Goal: Find specific page/section: Find specific page/section

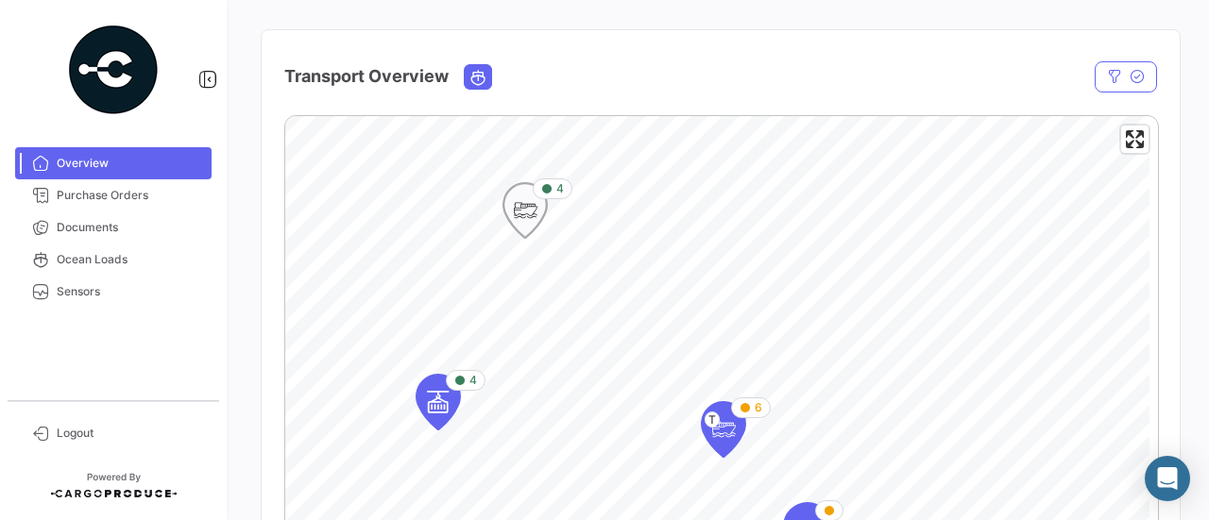
scroll to position [378, 0]
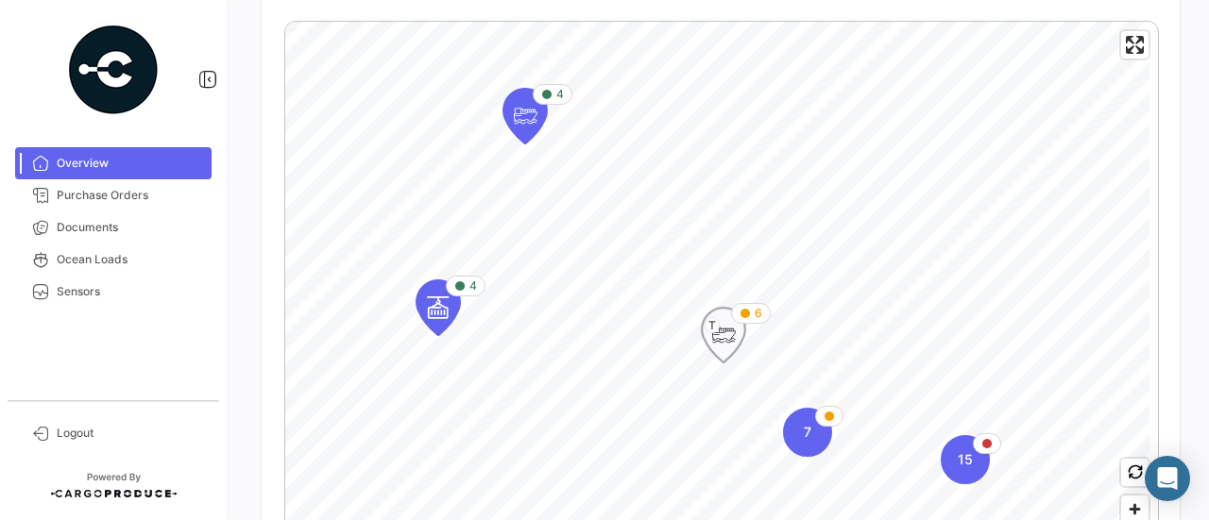
click at [727, 343] on icon "Map marker" at bounding box center [723, 335] width 26 height 40
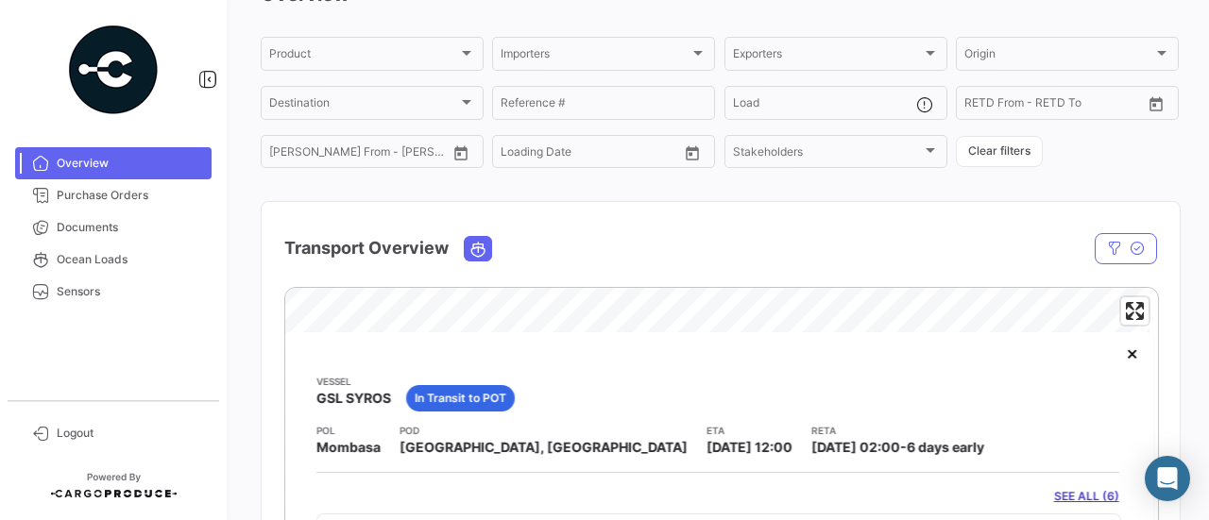
scroll to position [92, 0]
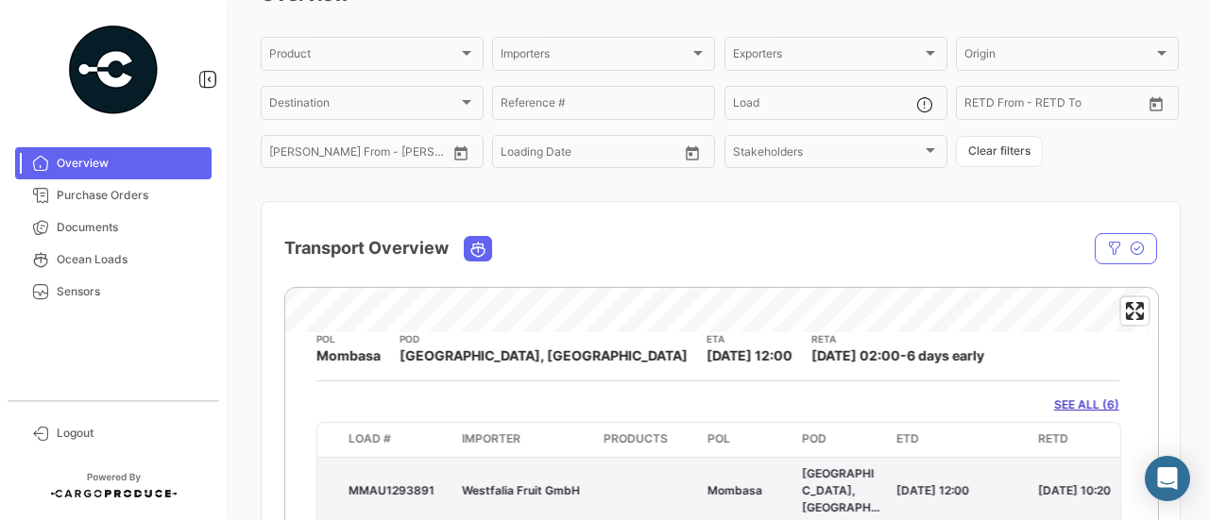
click at [514, 484] on span "Westfalia Fruit GmbH" at bounding box center [521, 491] width 118 height 14
click at [394, 483] on div "MMAU1293891" at bounding box center [397, 491] width 98 height 17
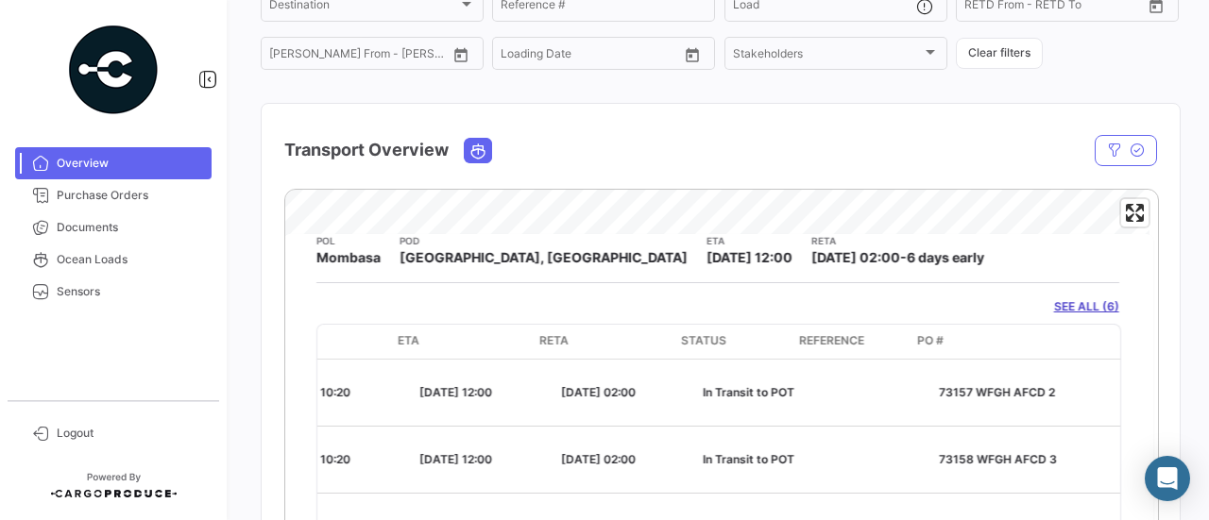
scroll to position [206, 0]
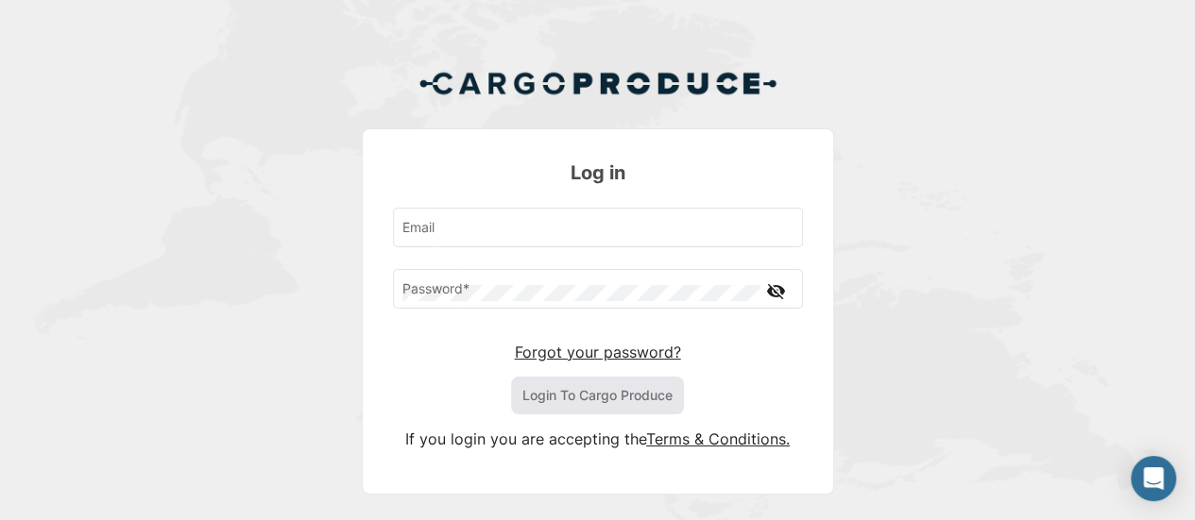
type input "[PERSON_NAME][EMAIL_ADDRESS][PERSON_NAME][DOMAIN_NAME]"
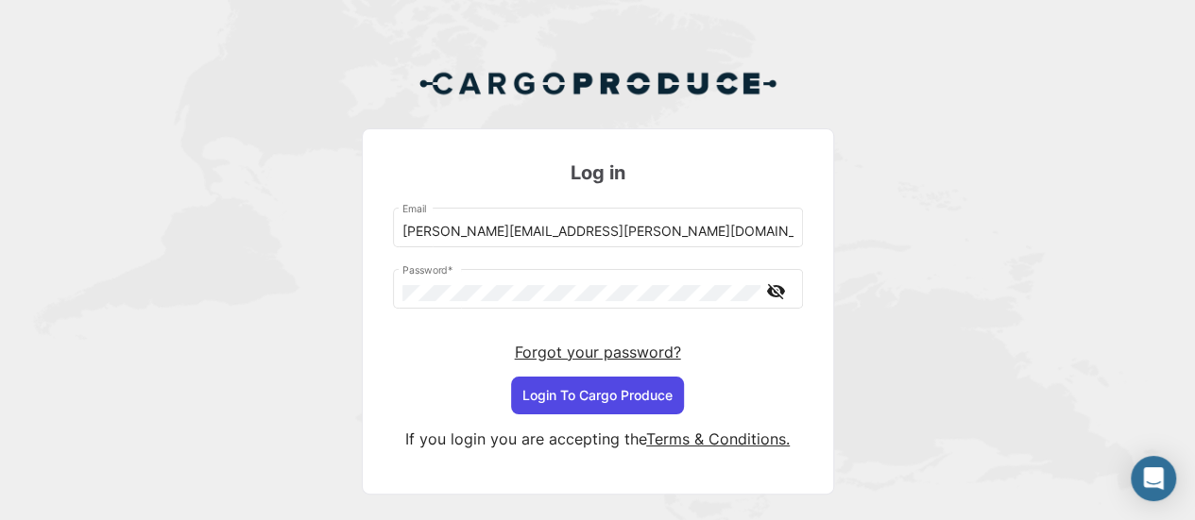
click at [565, 392] on button "Login To Cargo Produce" at bounding box center [597, 396] width 173 height 38
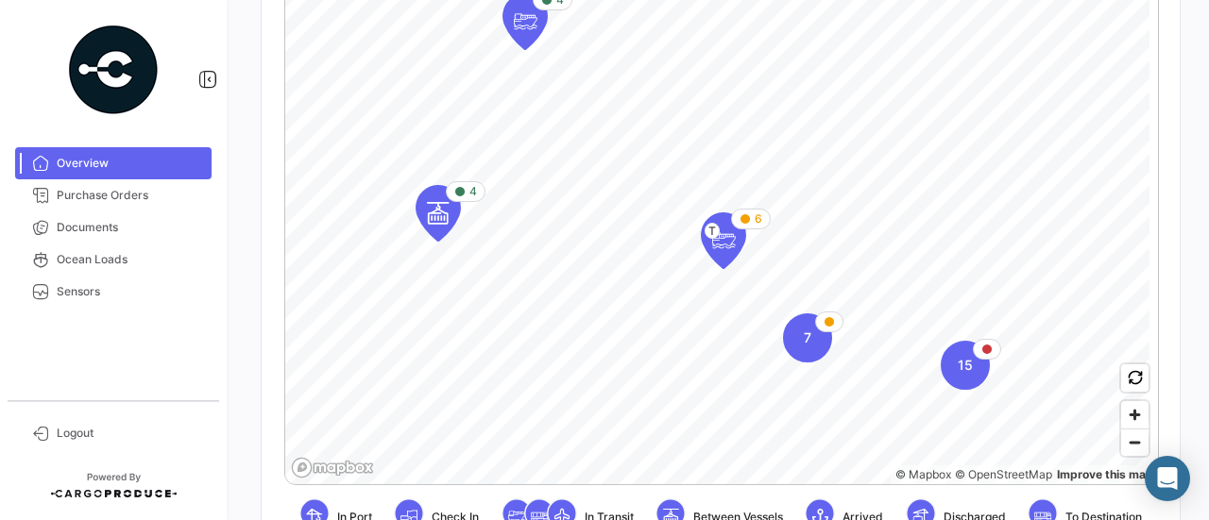
scroll to position [567, 0]
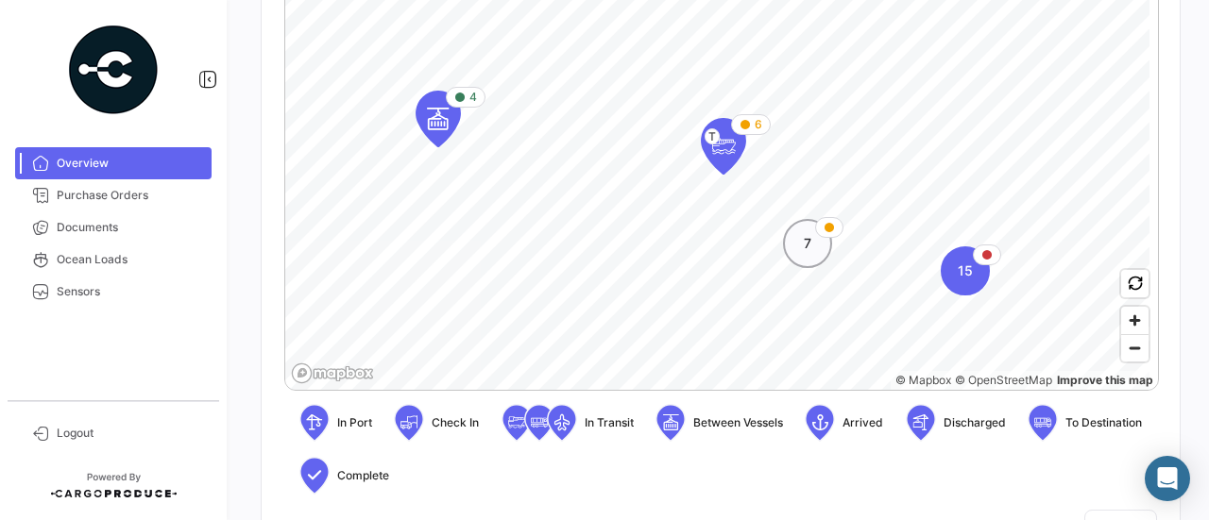
click at [802, 252] on div "7" at bounding box center [807, 243] width 49 height 49
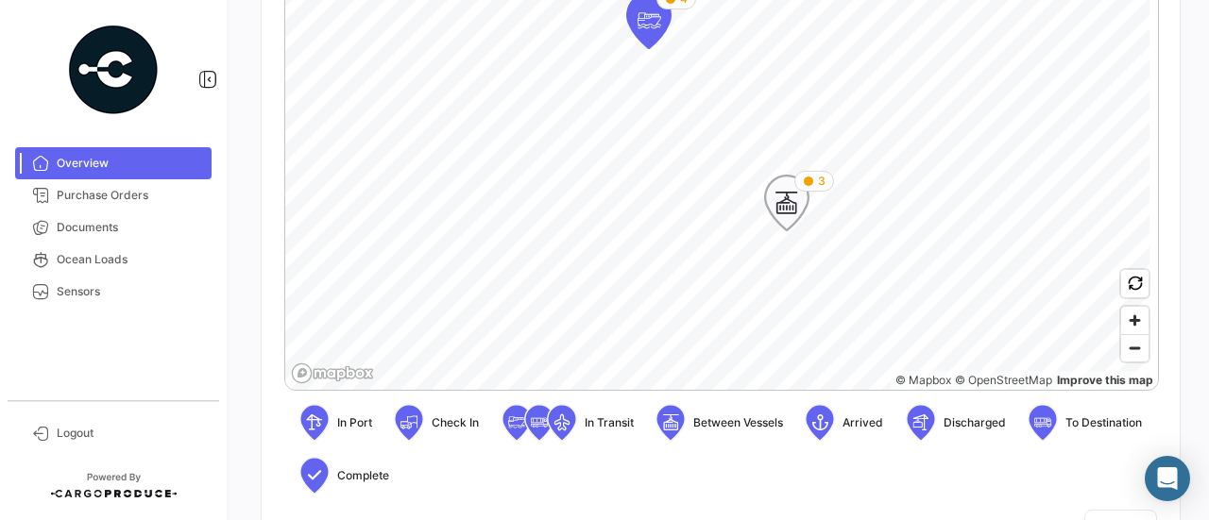
click at [782, 207] on icon "Map marker" at bounding box center [786, 203] width 26 height 40
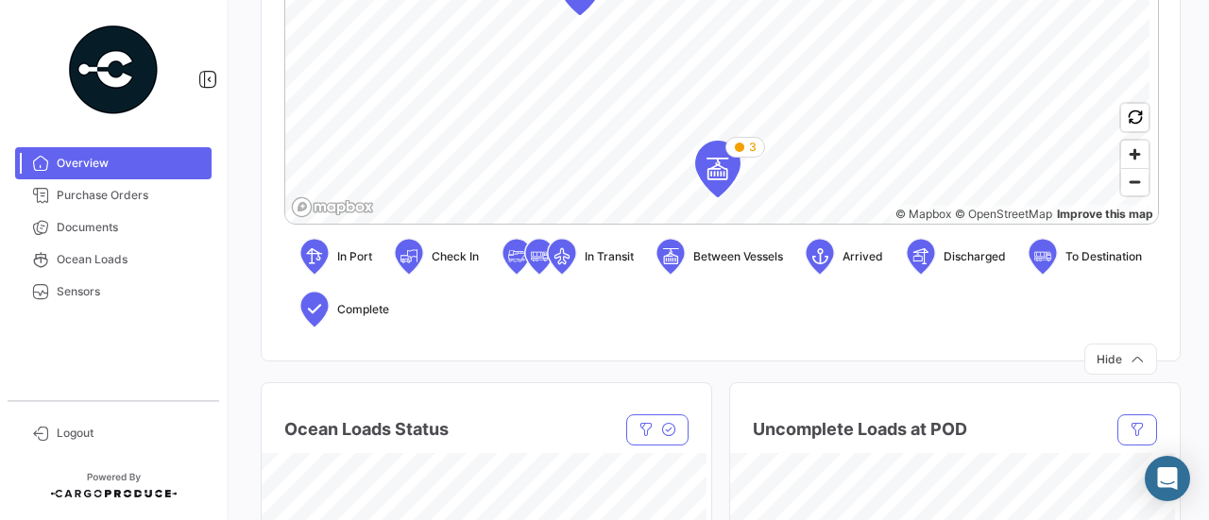
scroll to position [735, 0]
click at [1133, 182] on span "Zoom out" at bounding box center [1134, 180] width 27 height 26
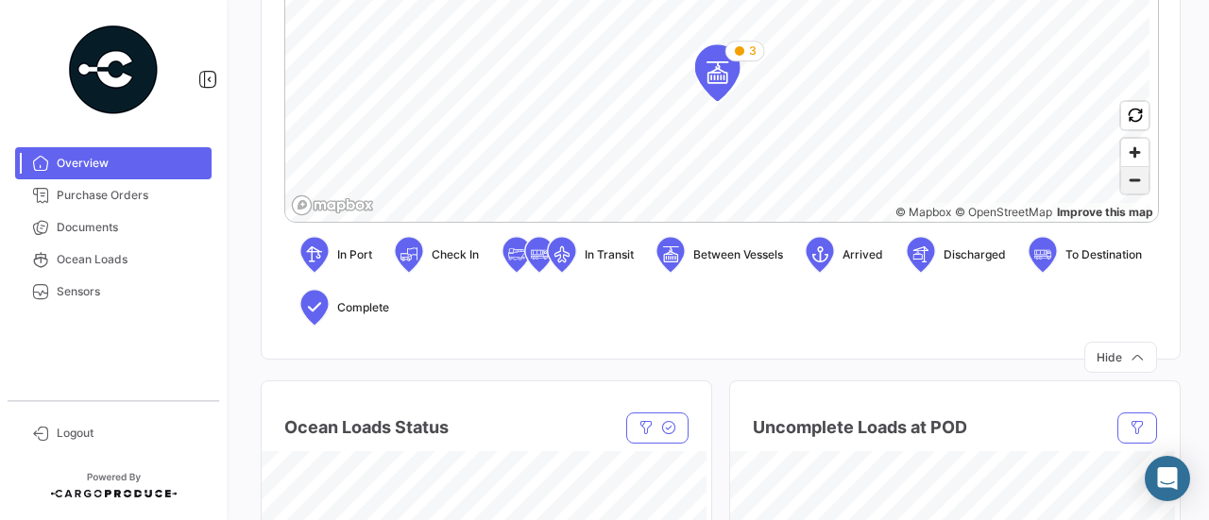
click at [1132, 182] on span "Zoom out" at bounding box center [1134, 180] width 27 height 26
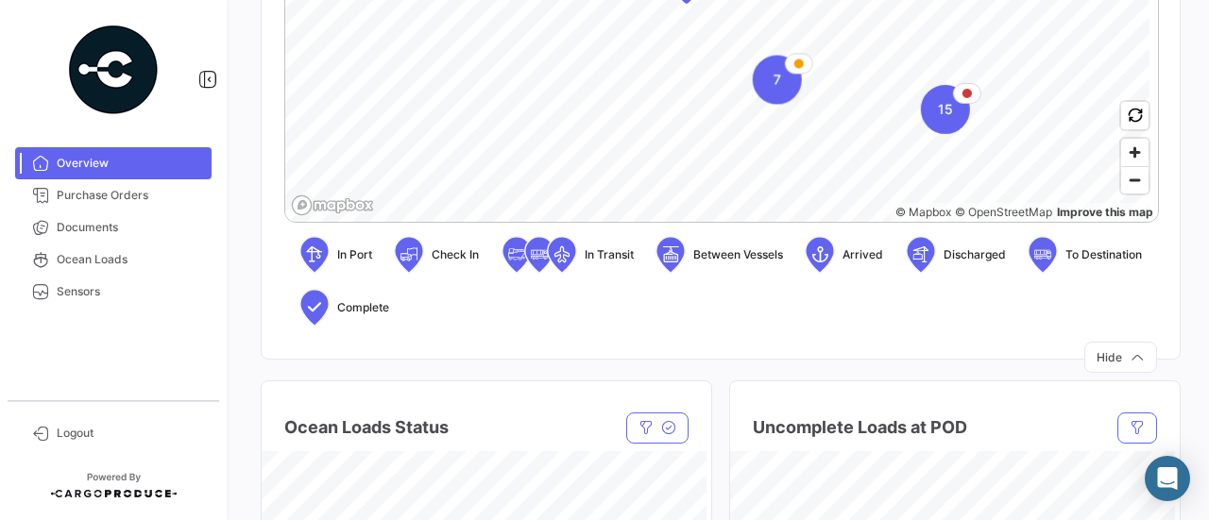
click at [722, 229] on div "4 7 15 4 6 T © Mapbox © OpenStreetMap Improve this map In Port Check In In Tran…" at bounding box center [720, 3] width 873 height 678
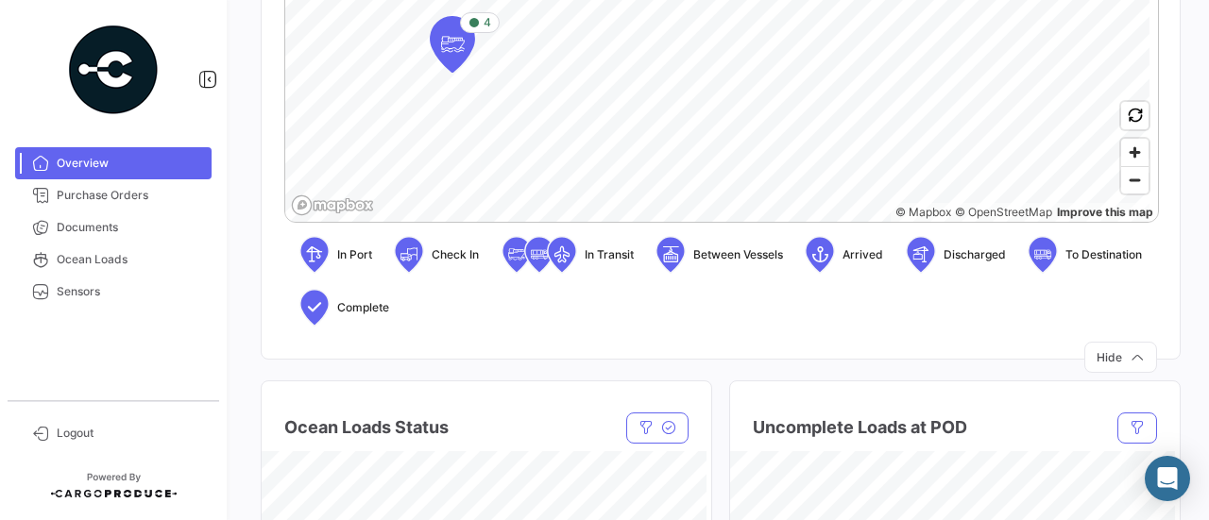
click at [531, 230] on div "4 © Mapbox © OpenStreetMap Improve this map In Port Check In In Transit Between…" at bounding box center [720, 3] width 873 height 678
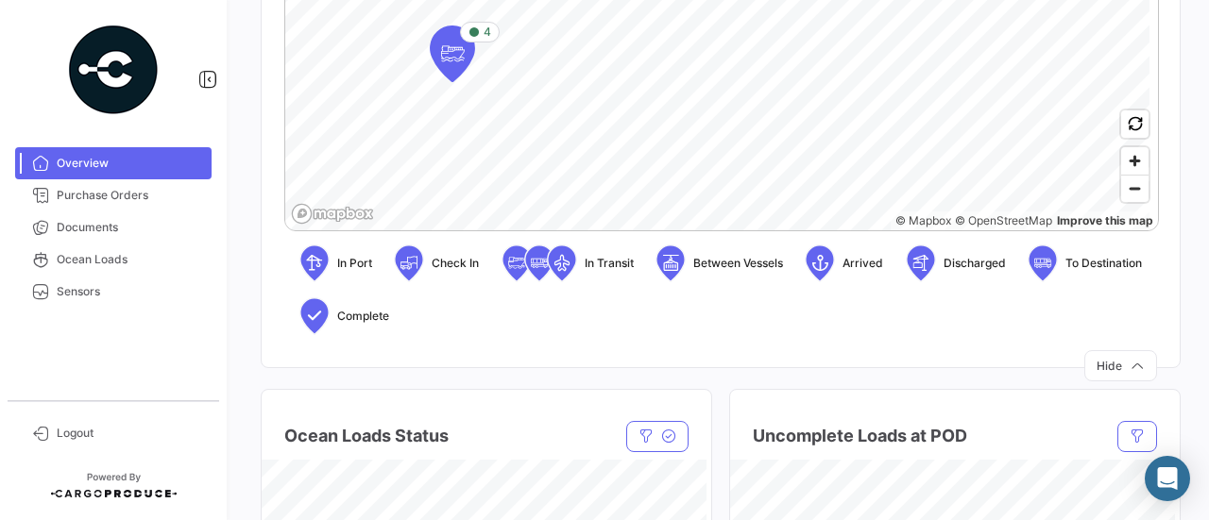
scroll to position [546, 0]
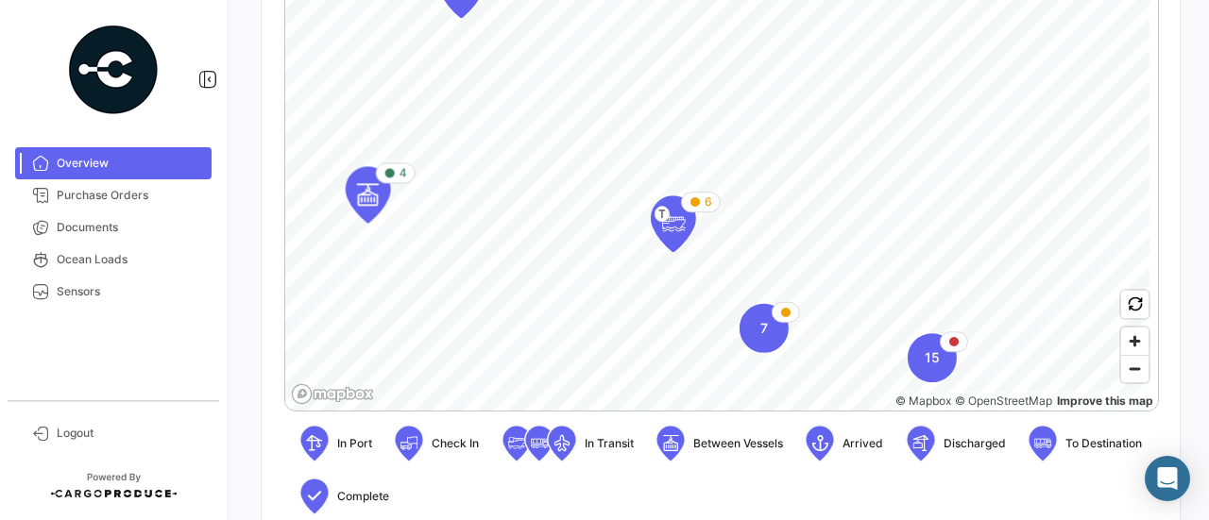
click at [691, 0] on html "Overview Purchase Orders Documents Ocean Loads Sensors Logout What's new? 0 Dyl…" at bounding box center [604, 260] width 1209 height 520
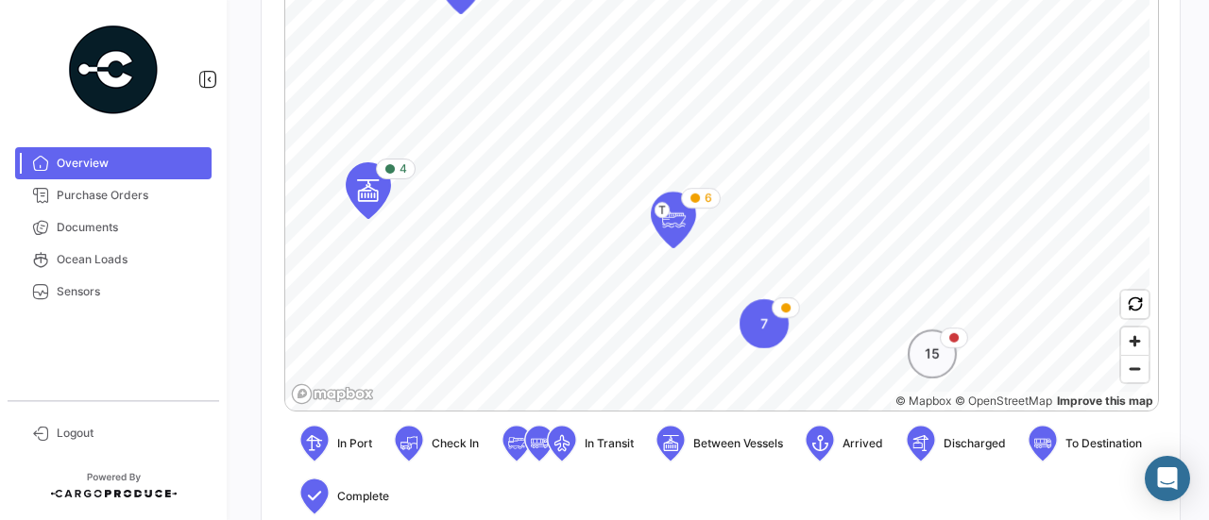
click at [943, 369] on div "15" at bounding box center [932, 354] width 49 height 49
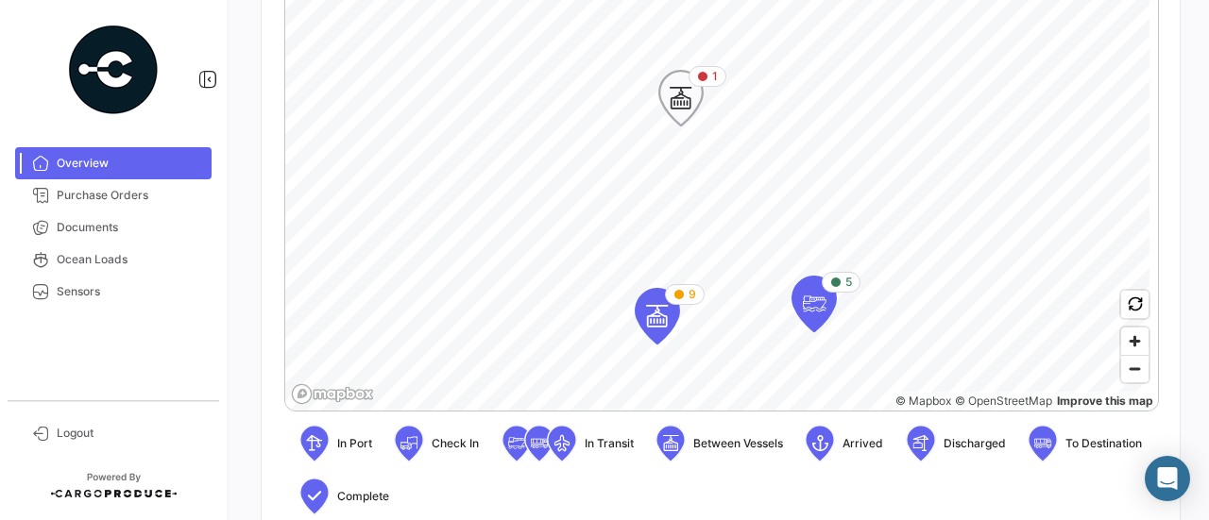
click at [677, 97] on icon "Map marker" at bounding box center [681, 98] width 26 height 40
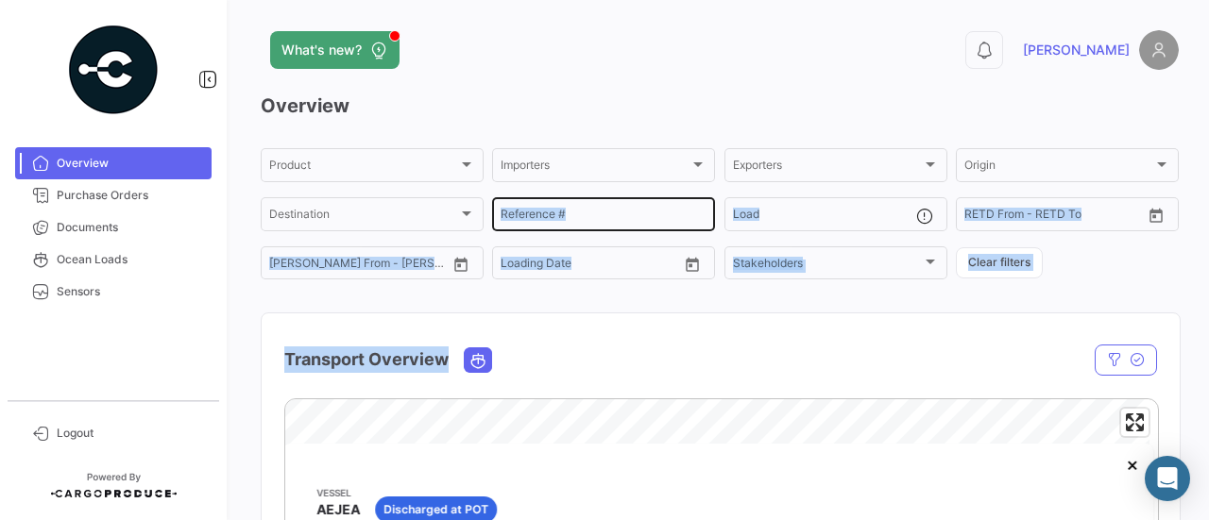
drag, startPoint x: 644, startPoint y: 350, endPoint x: 644, endPoint y: 209, distance: 141.7
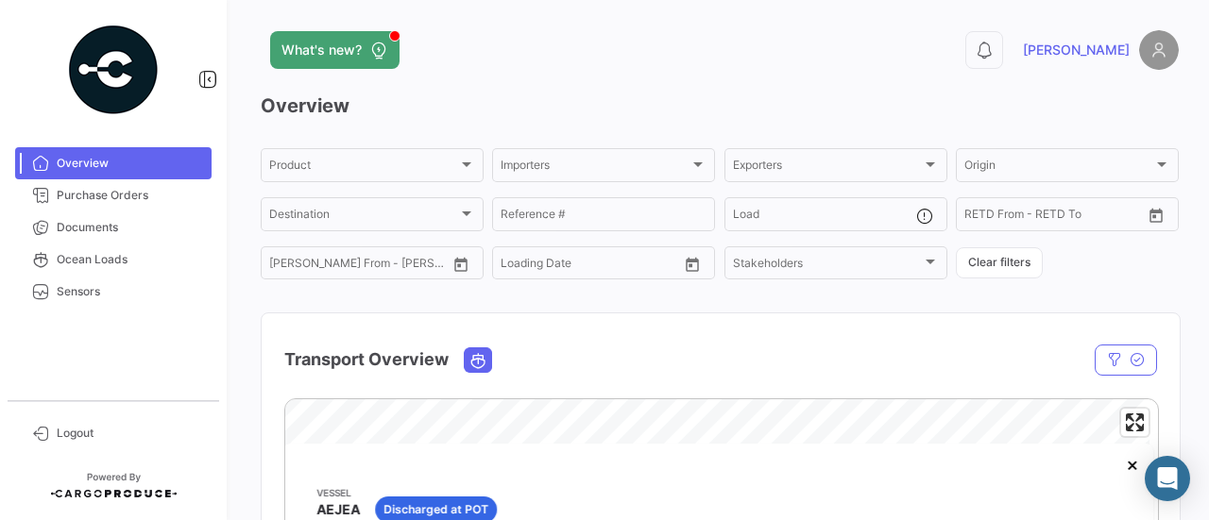
click at [625, 377] on div "Transport Overview" at bounding box center [589, 359] width 611 height 47
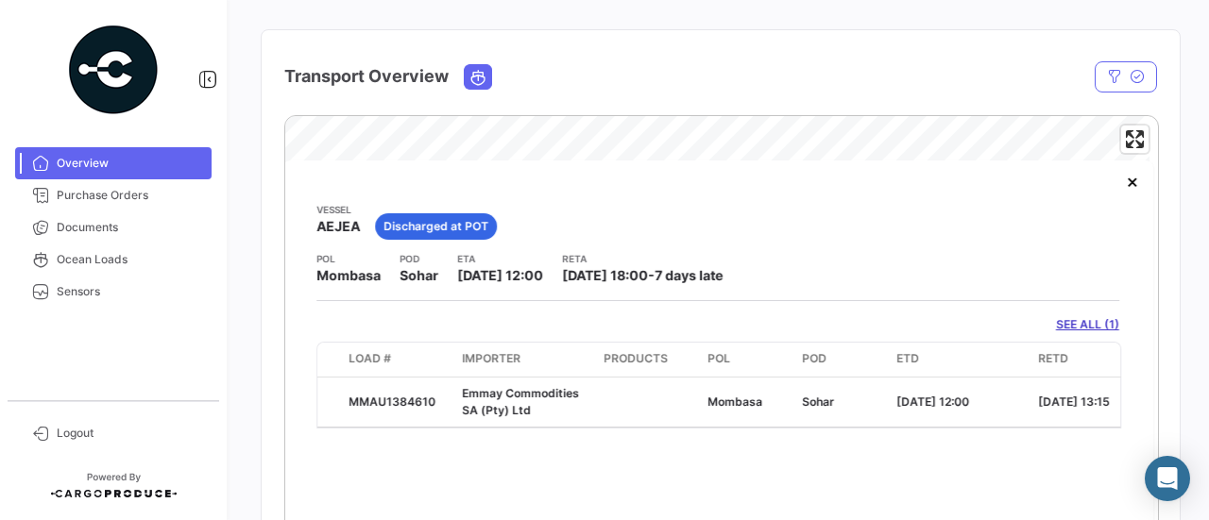
click at [95, 155] on span "Overview" at bounding box center [130, 163] width 147 height 17
click at [93, 158] on span "Overview" at bounding box center [130, 163] width 147 height 17
click at [104, 45] on img at bounding box center [113, 70] width 94 height 94
drag, startPoint x: 117, startPoint y: 68, endPoint x: 174, endPoint y: 60, distance: 57.2
click at [116, 67] on img at bounding box center [113, 70] width 94 height 94
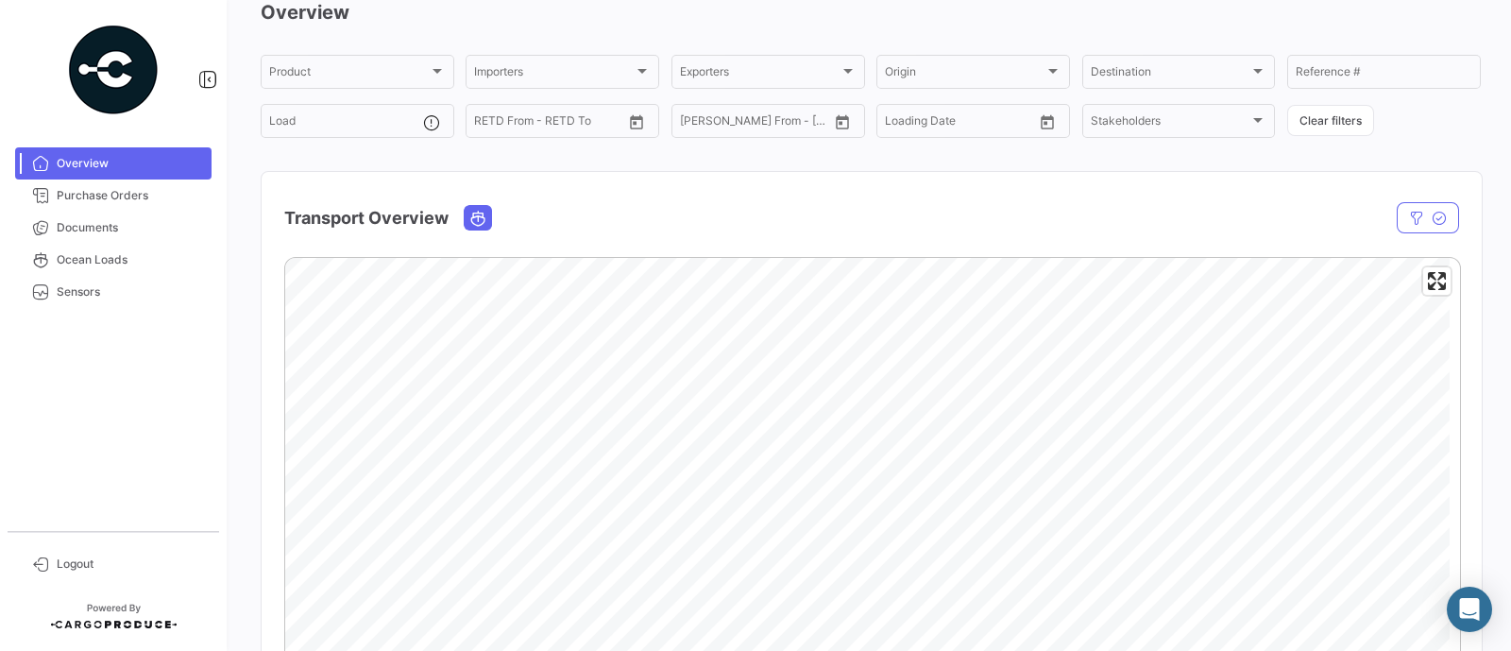
scroll to position [448, 0]
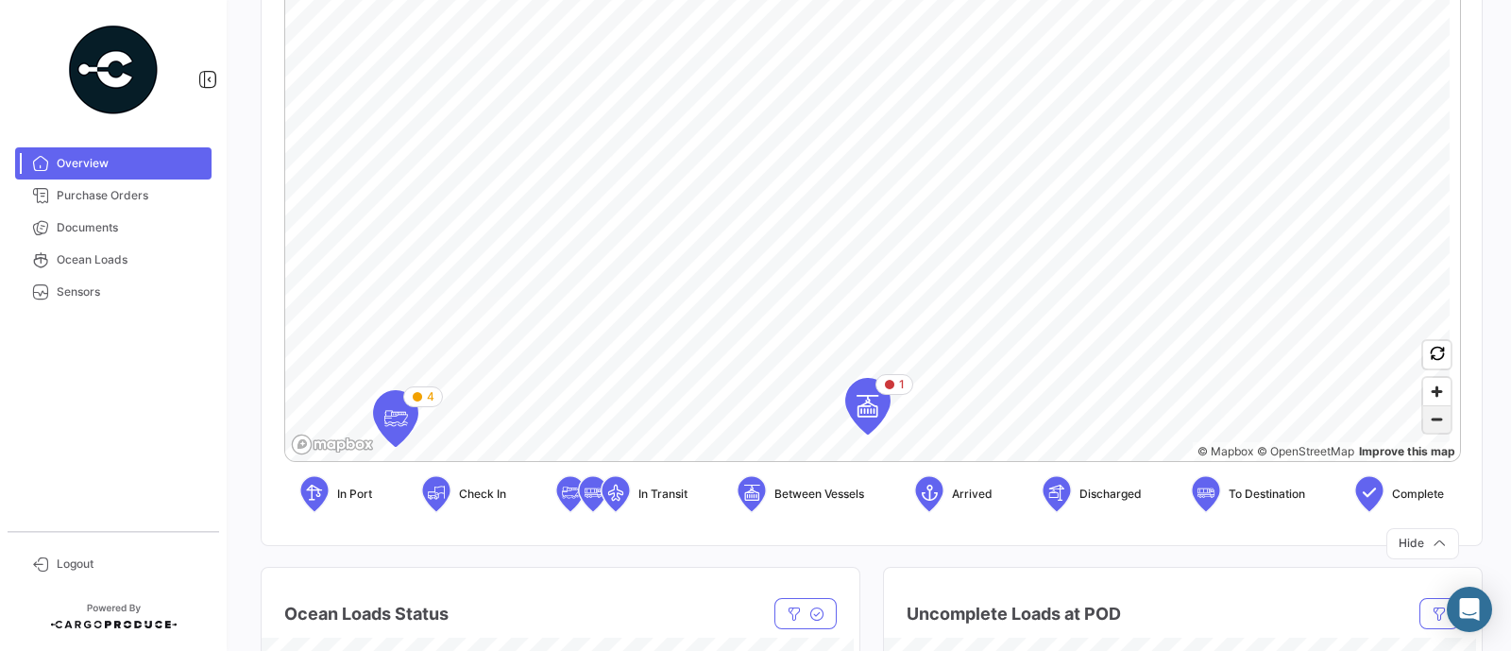
click at [1194, 428] on span "Zoom out" at bounding box center [1436, 419] width 27 height 26
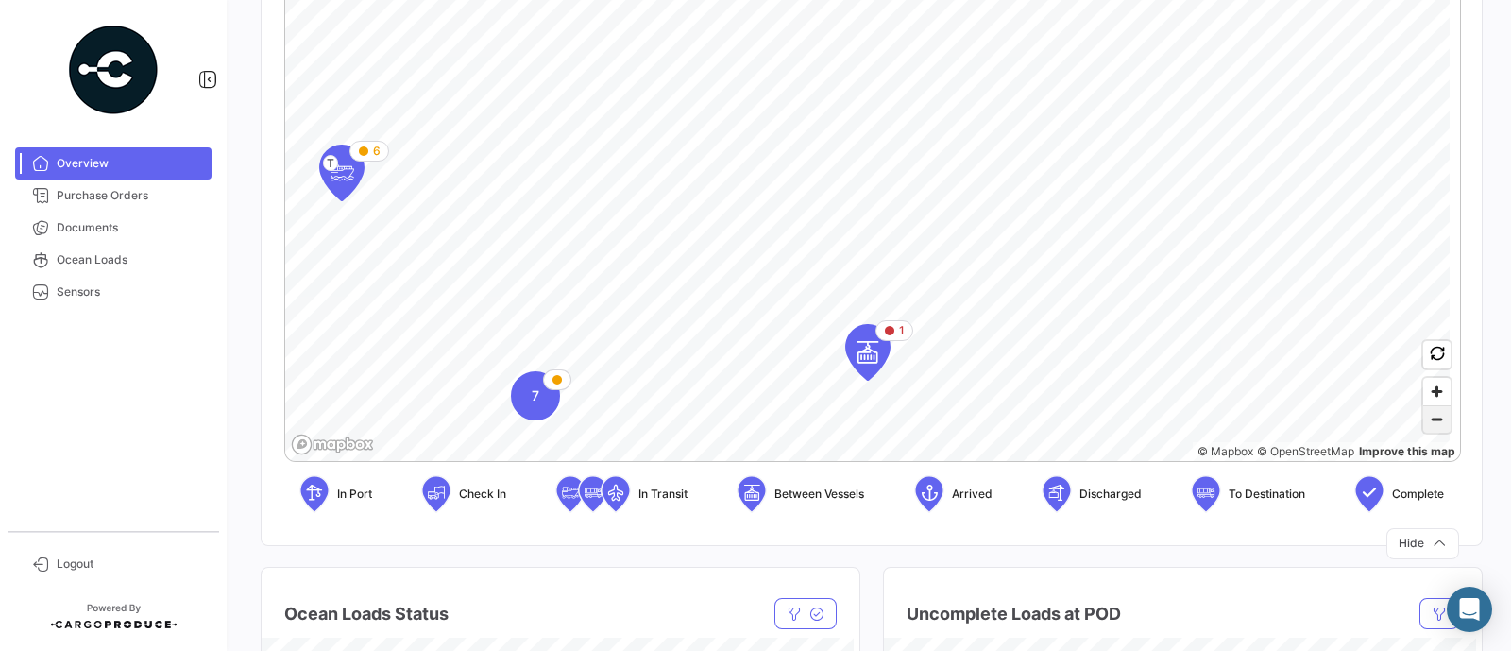
click at [1194, 417] on span "Zoom out" at bounding box center [1436, 419] width 27 height 26
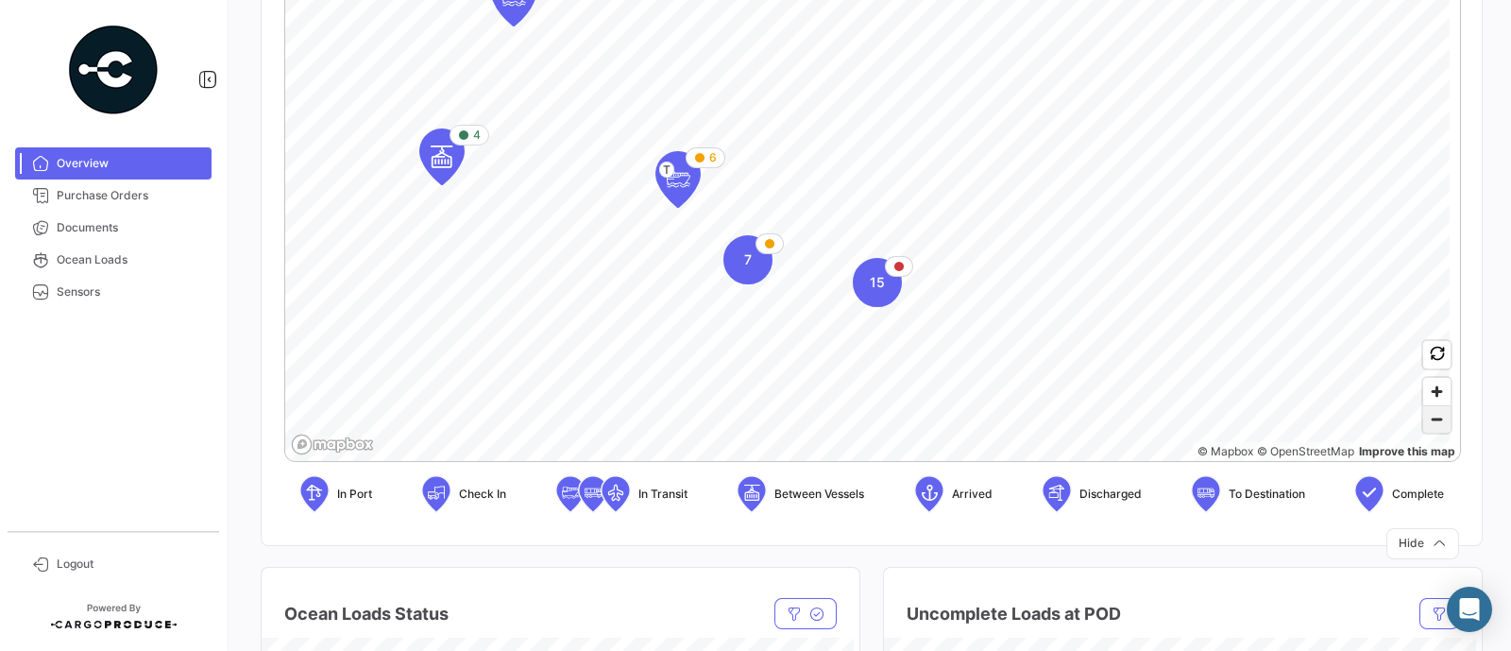
click at [1194, 417] on span "Zoom out" at bounding box center [1436, 419] width 27 height 26
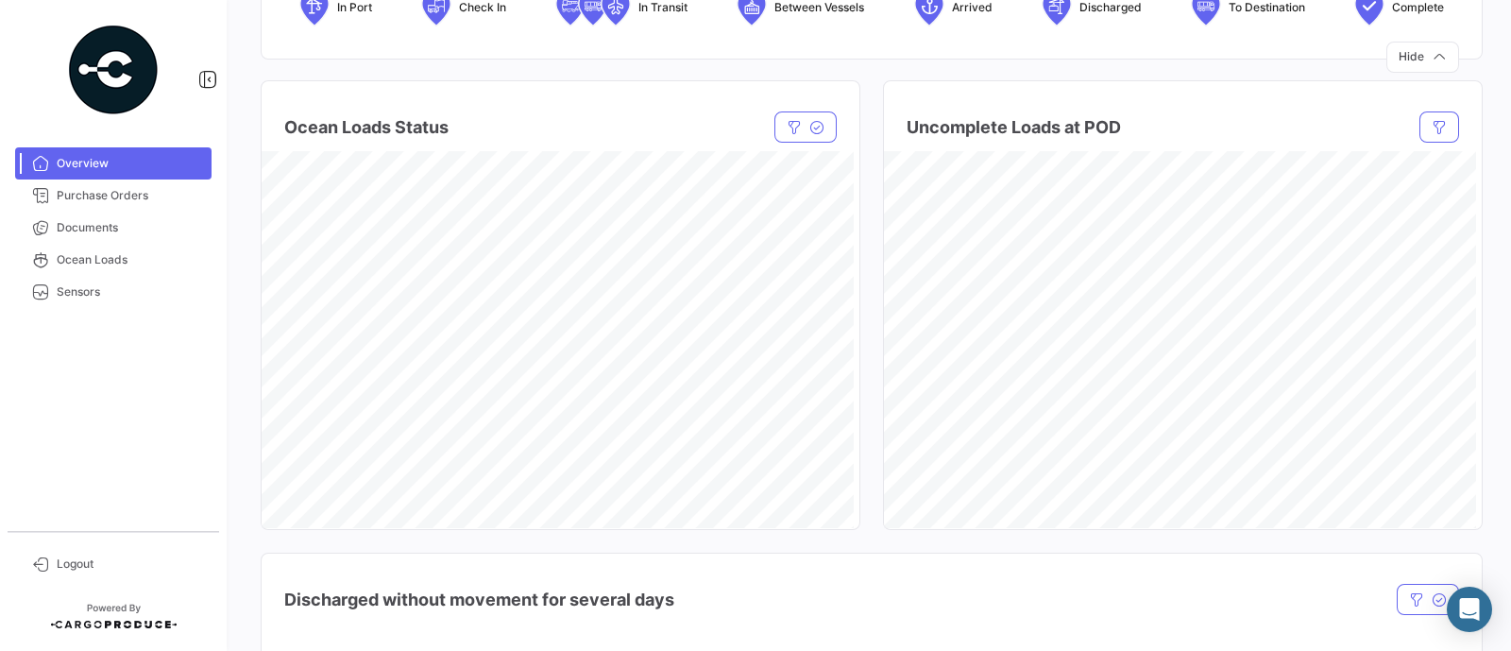
scroll to position [580, 0]
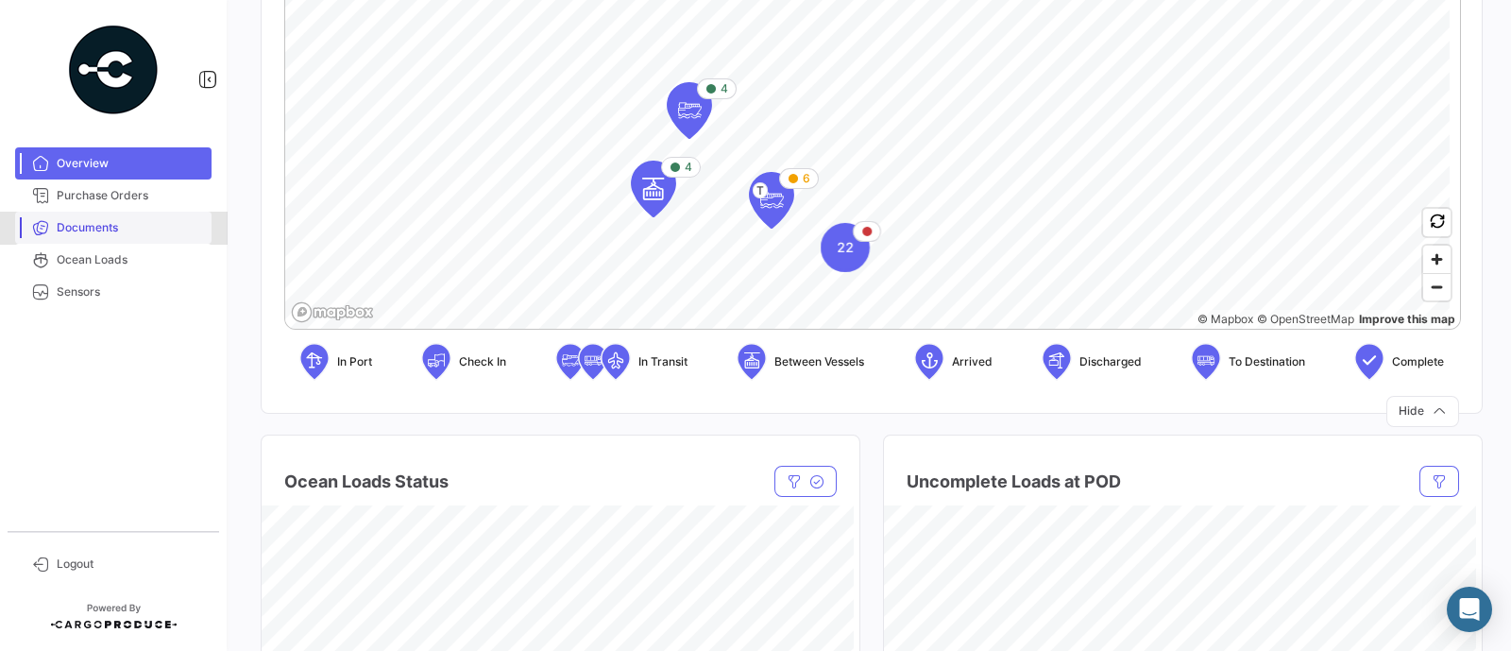
click at [80, 233] on span "Documents" at bounding box center [130, 227] width 147 height 17
click at [92, 228] on span "Documents" at bounding box center [130, 227] width 147 height 17
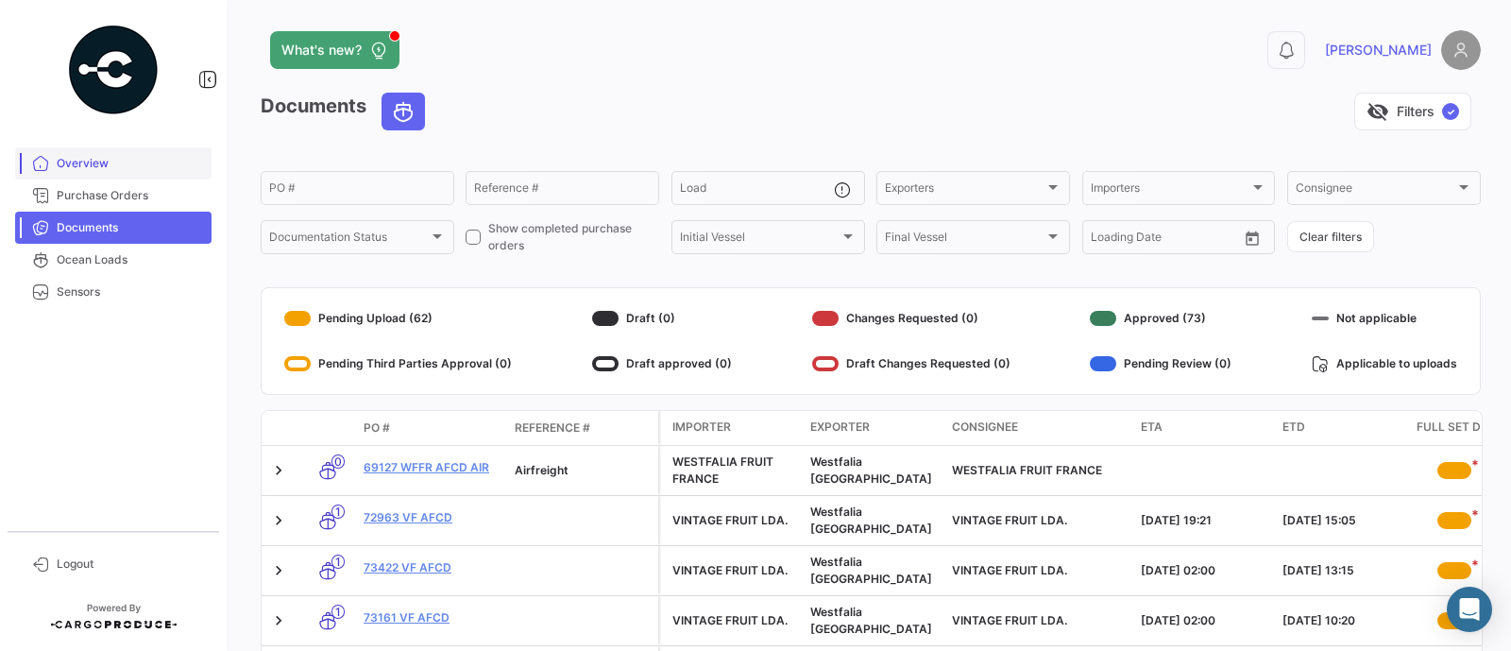
click at [104, 175] on link "Overview" at bounding box center [113, 163] width 196 height 32
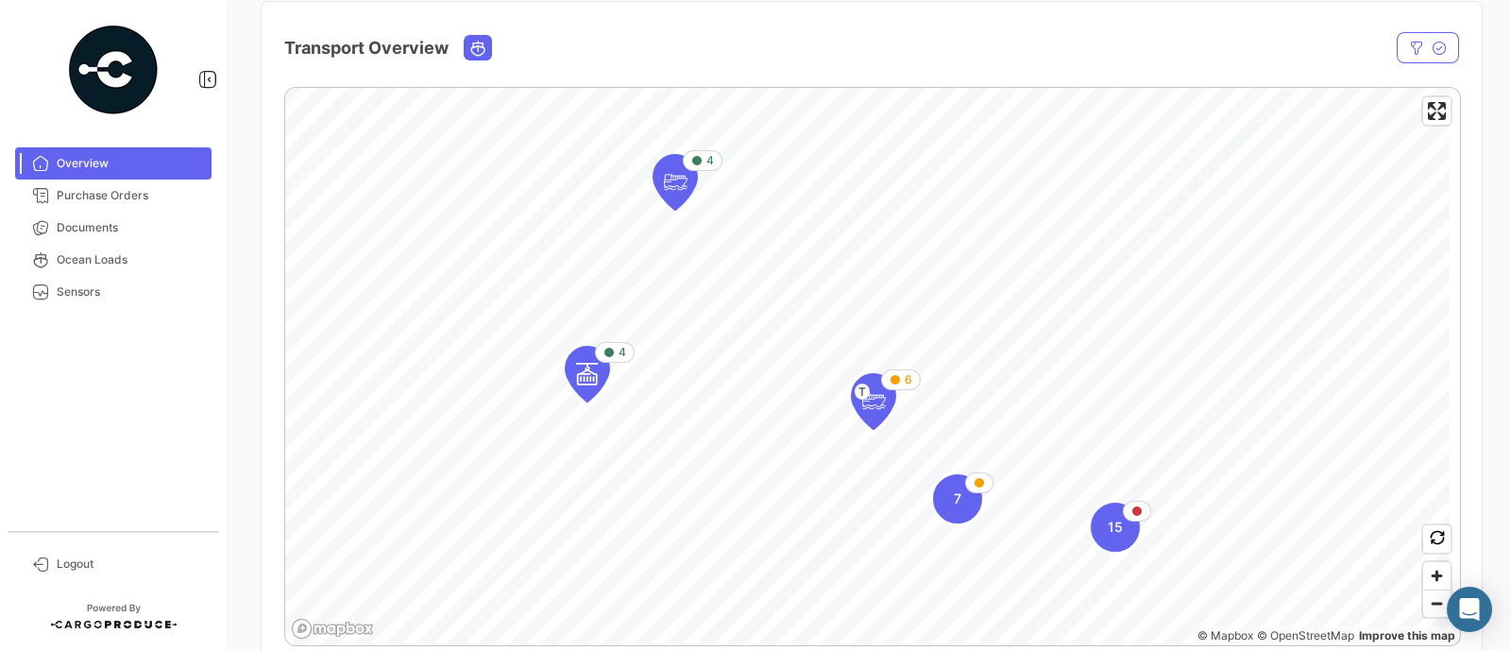
scroll to position [235, 0]
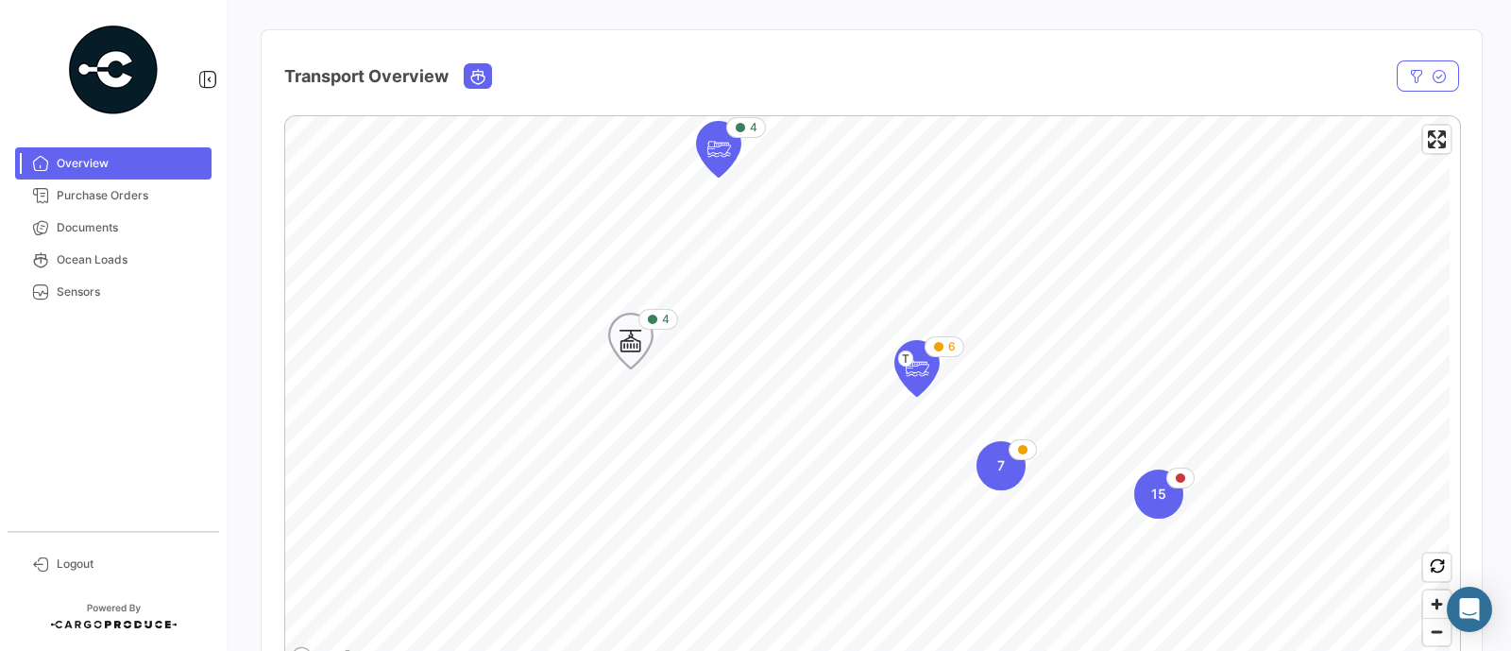
click at [622, 341] on icon "Map marker" at bounding box center [631, 341] width 26 height 40
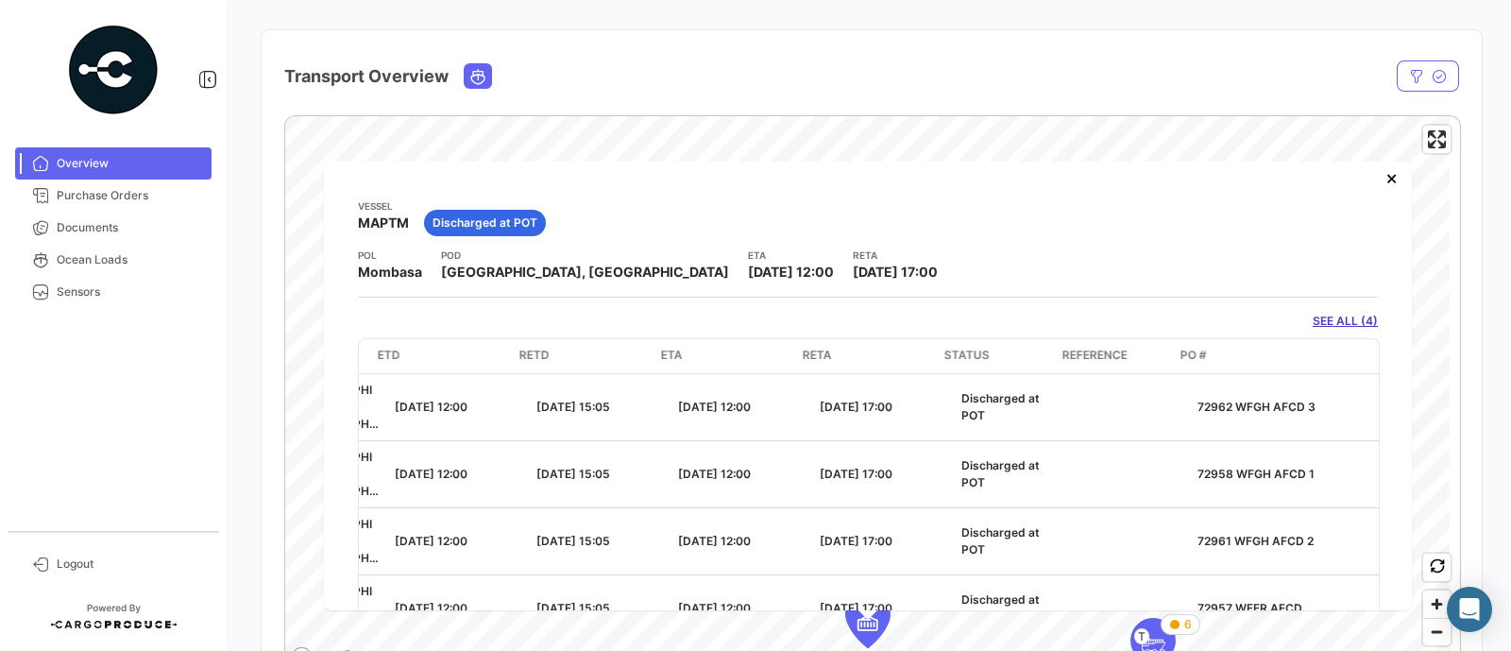
scroll to position [0, 560]
click at [1194, 167] on button "×" at bounding box center [1391, 178] width 38 height 38
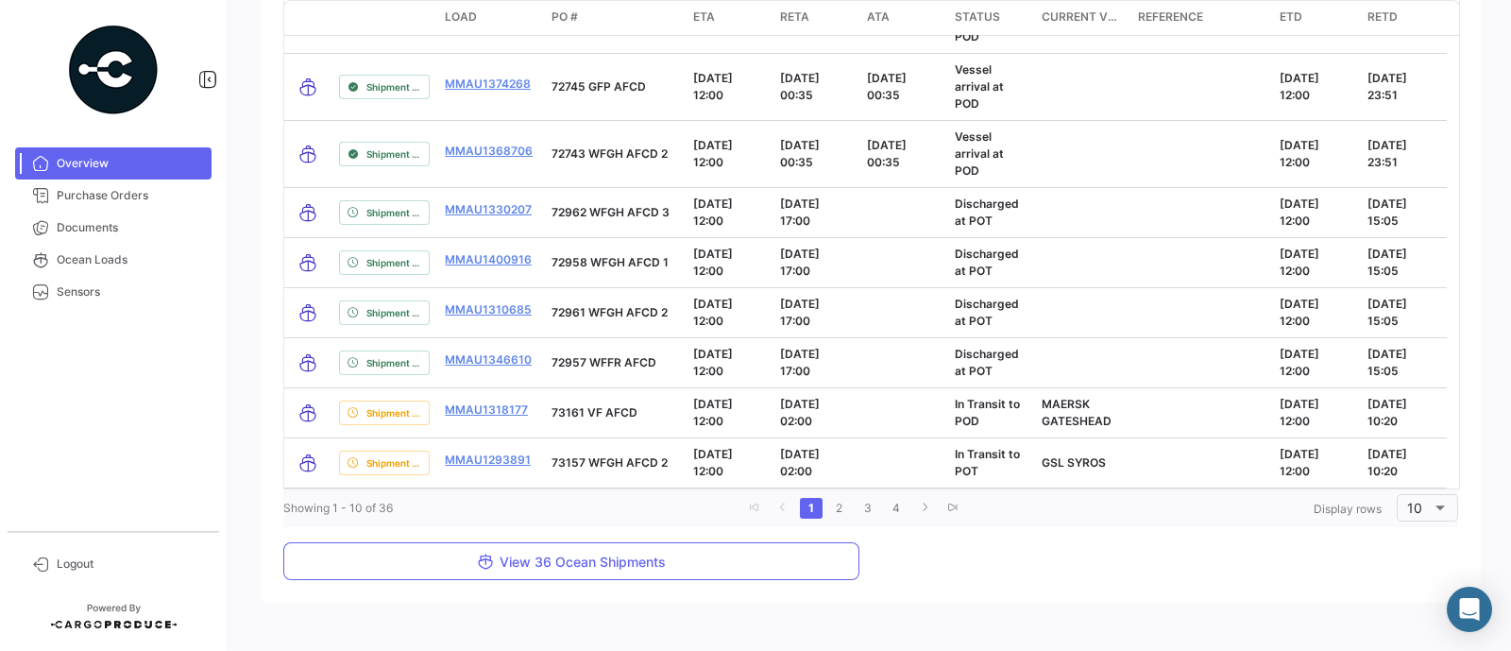
scroll to position [1996, 0]
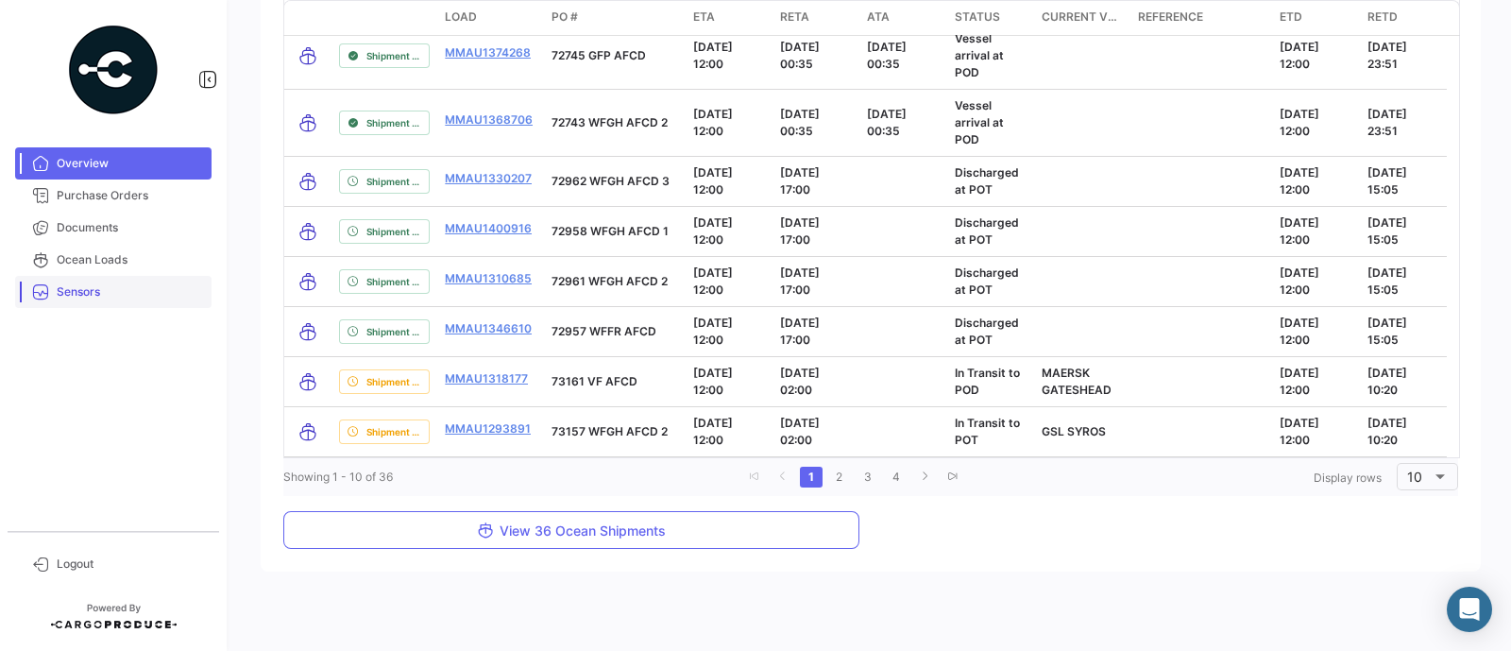
click at [71, 296] on span "Sensors" at bounding box center [130, 291] width 147 height 17
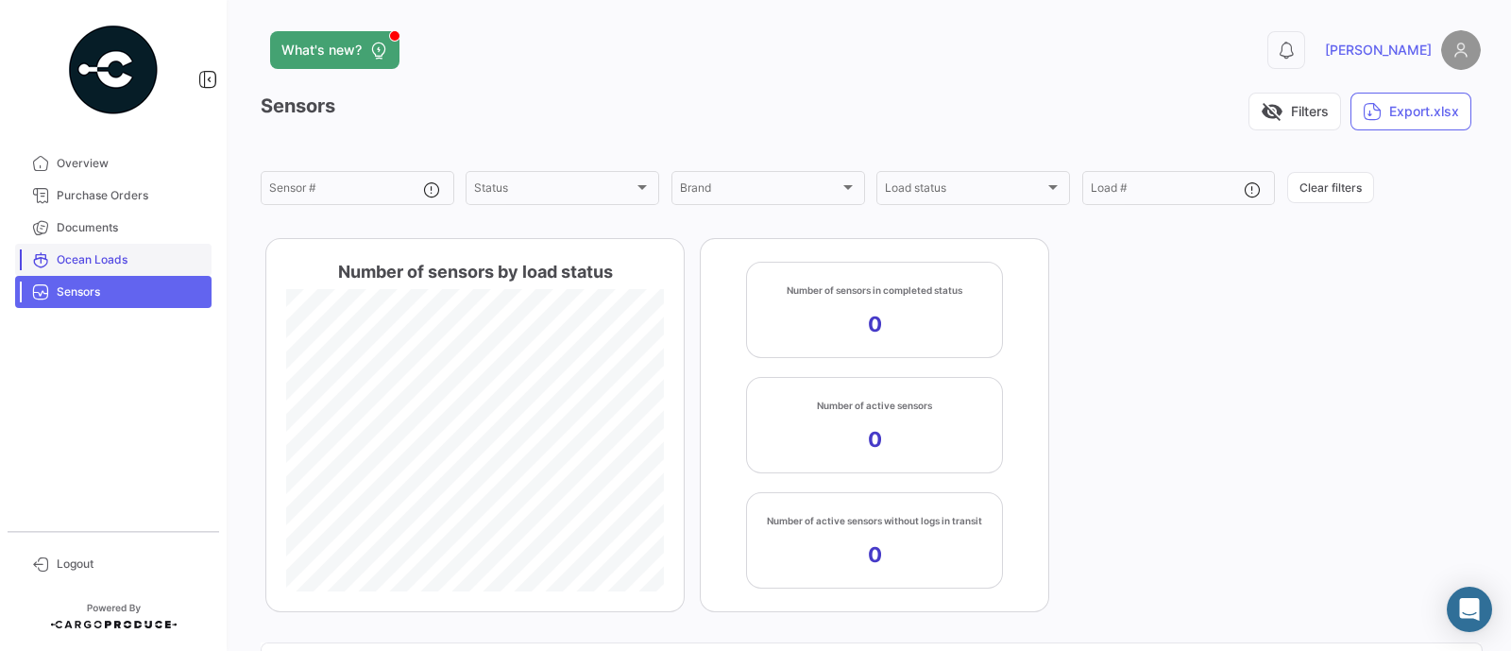
click at [76, 260] on span "Ocean Loads" at bounding box center [130, 259] width 147 height 17
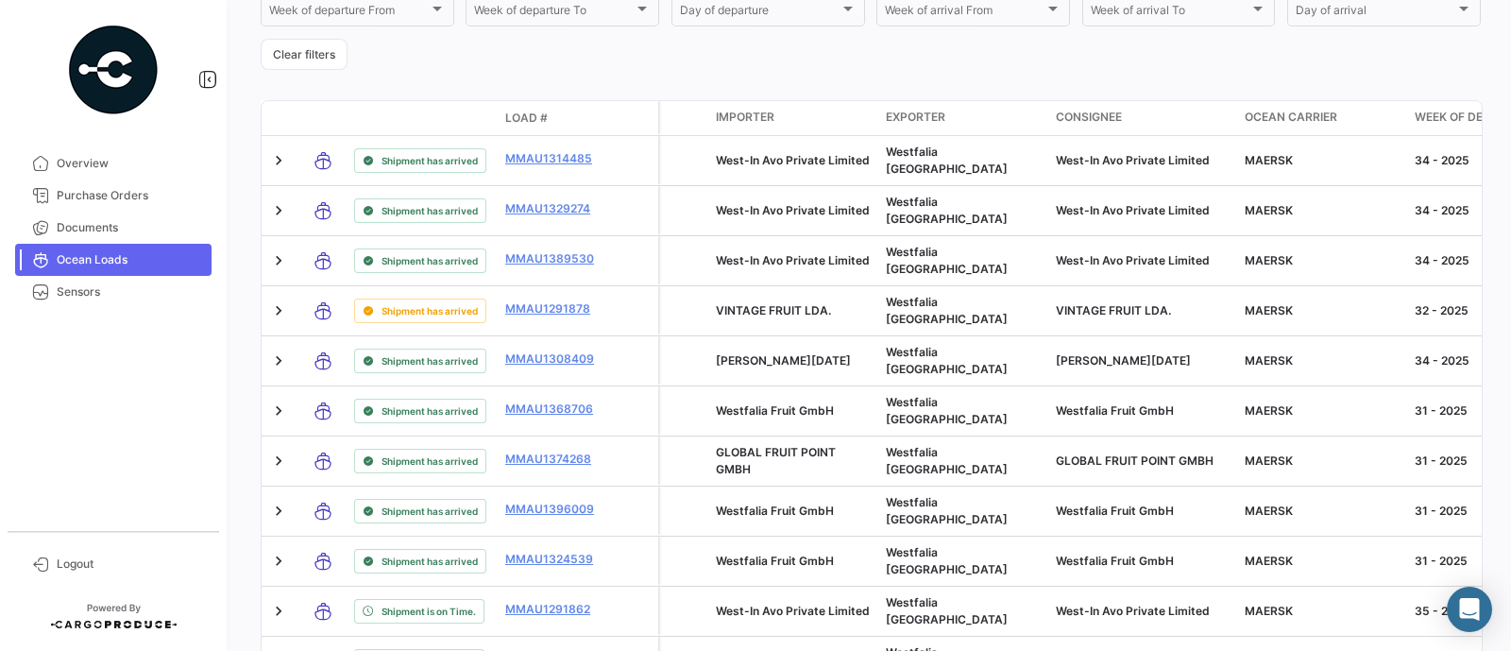
scroll to position [590, 0]
